Goal: Task Accomplishment & Management: Manage account settings

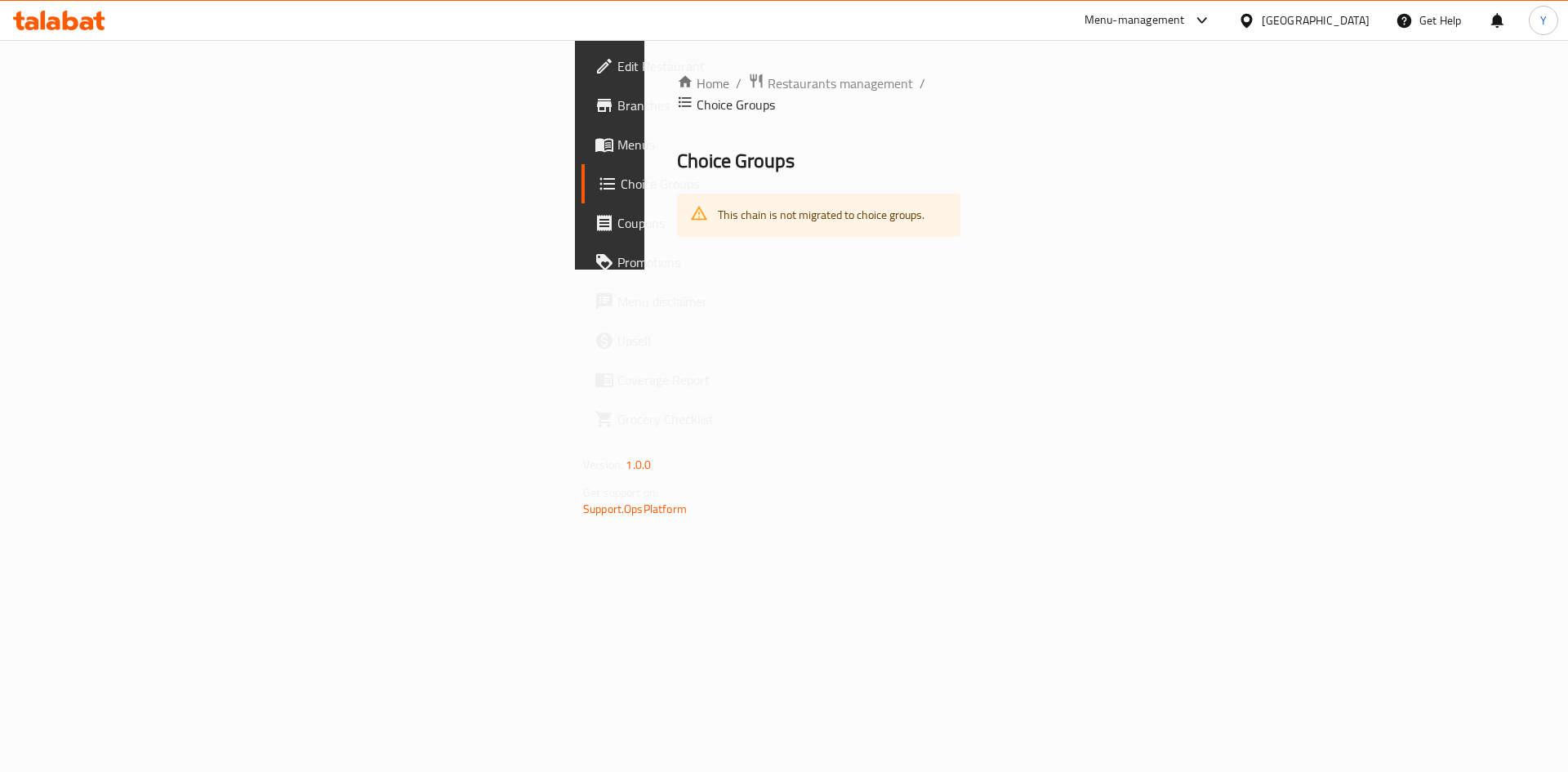
click at [1361, 16] on div "[GEOGRAPHIC_DATA]" at bounding box center [1315, 21] width 107 height 18
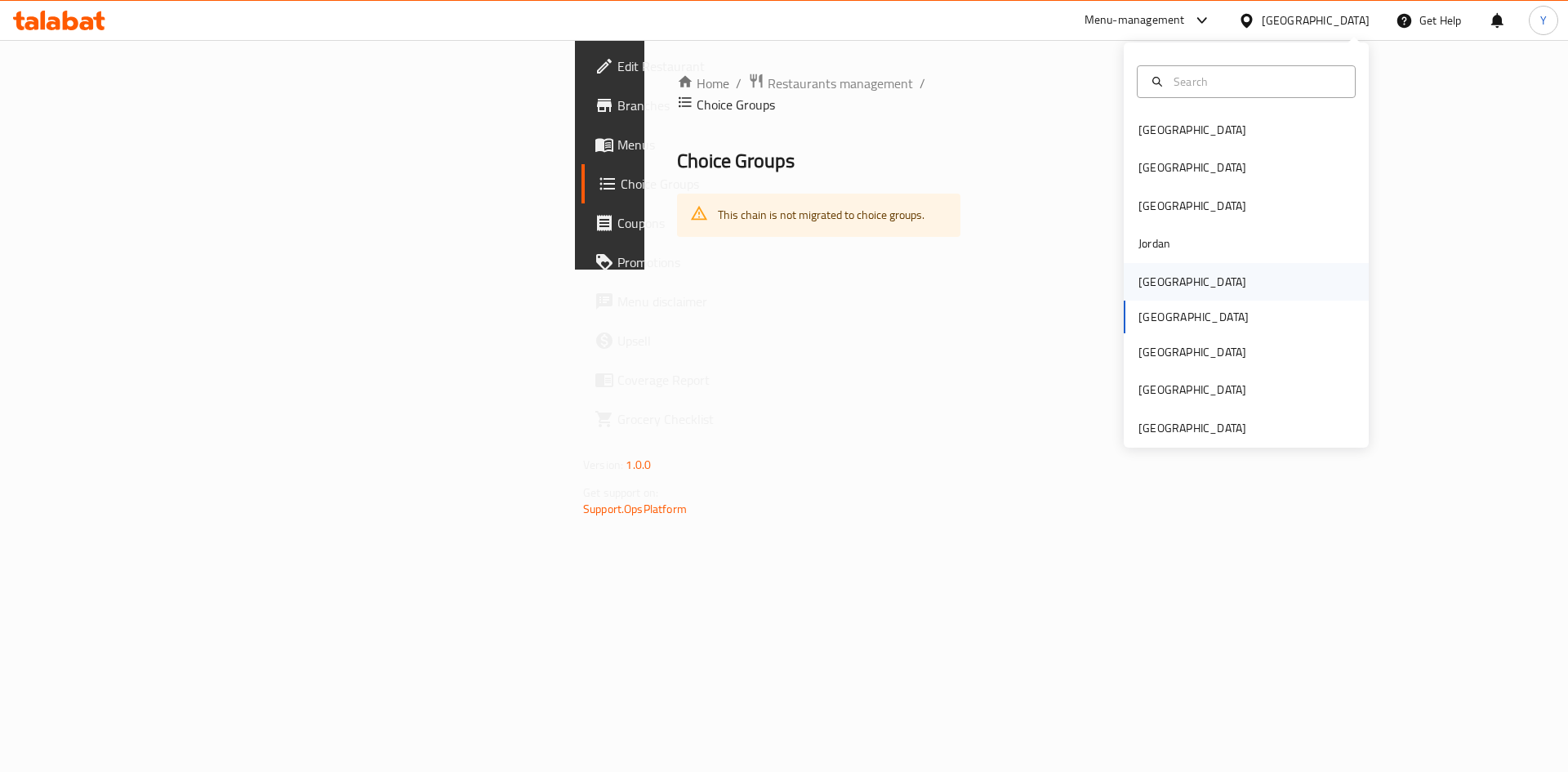
click at [1152, 275] on div "[GEOGRAPHIC_DATA]" at bounding box center [1192, 282] width 107 height 18
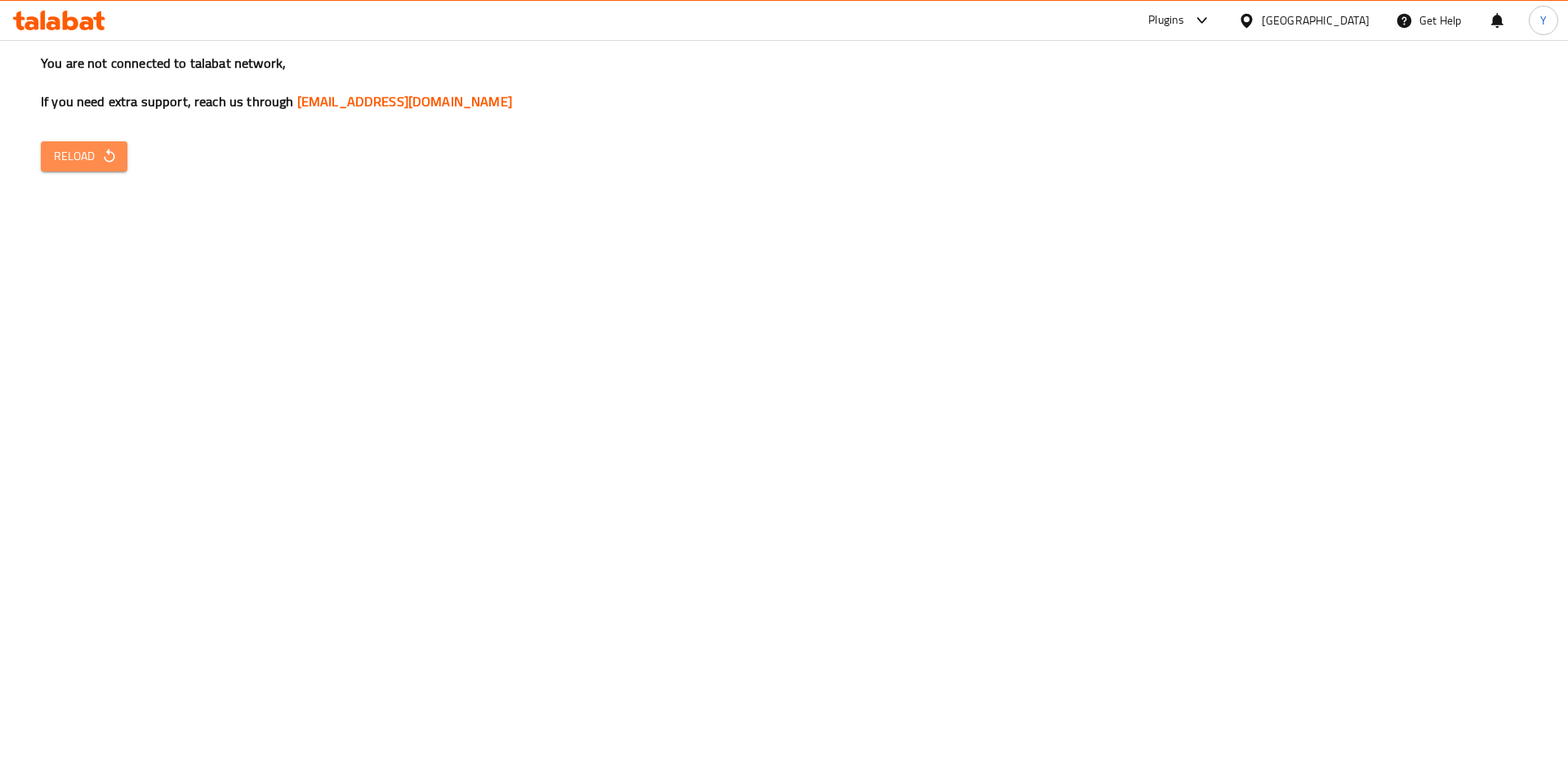
click at [78, 167] on button "Reload" at bounding box center [85, 156] width 87 height 30
drag, startPoint x: 94, startPoint y: 158, endPoint x: 112, endPoint y: 166, distance: 19.7
click at [94, 158] on span "Reload" at bounding box center [85, 156] width 61 height 21
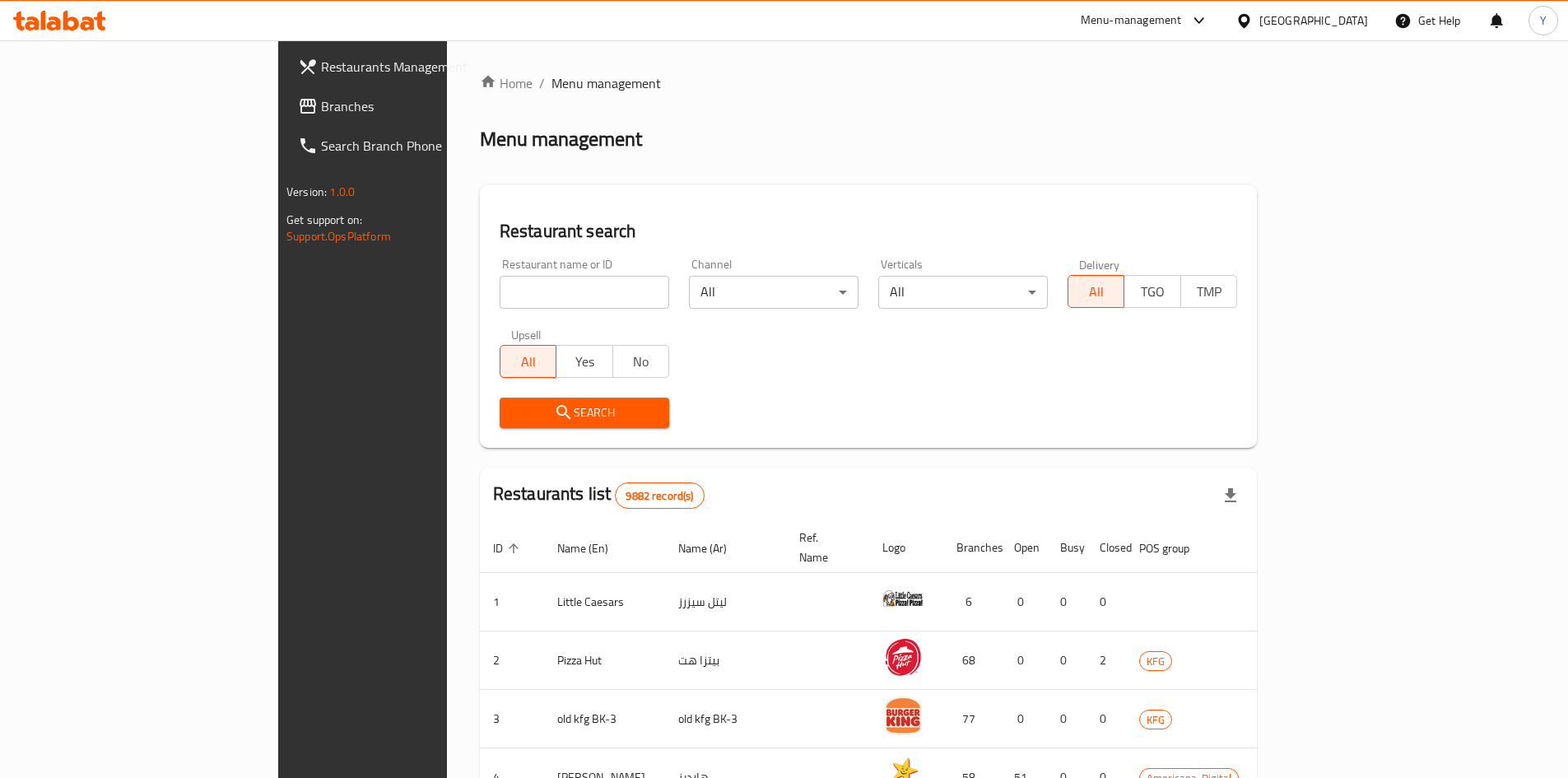
click at [321, 110] on span "Branches" at bounding box center [423, 106] width 206 height 20
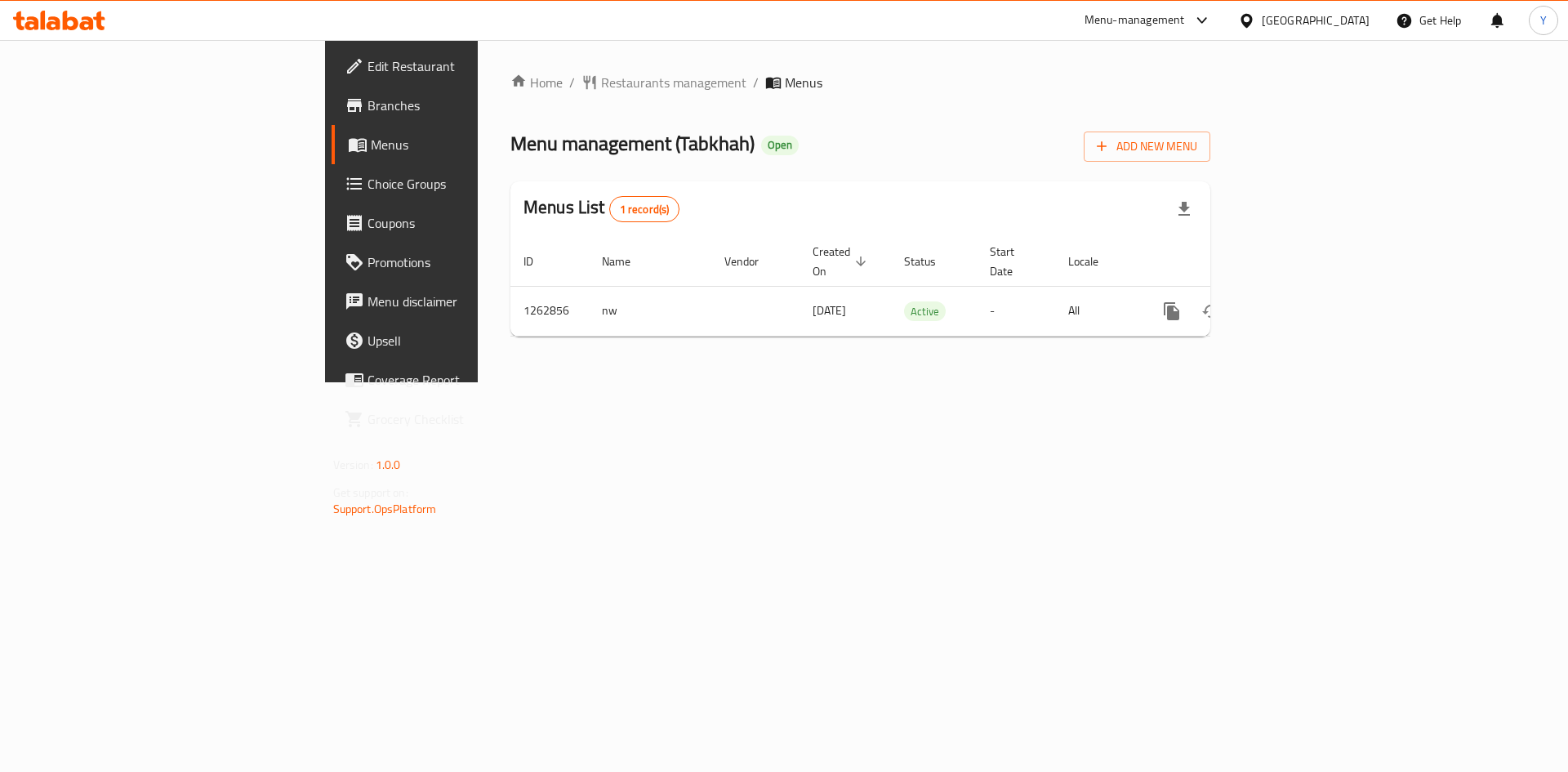
click at [331, 81] on link "Edit Restaurant" at bounding box center [459, 66] width 256 height 39
